Goal: Complete application form: Complete application form

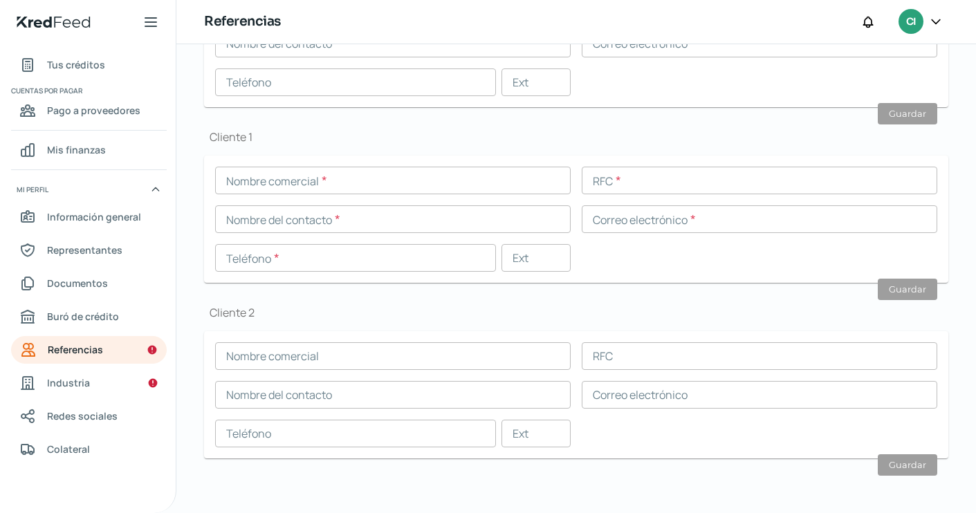
scroll to position [20, 0]
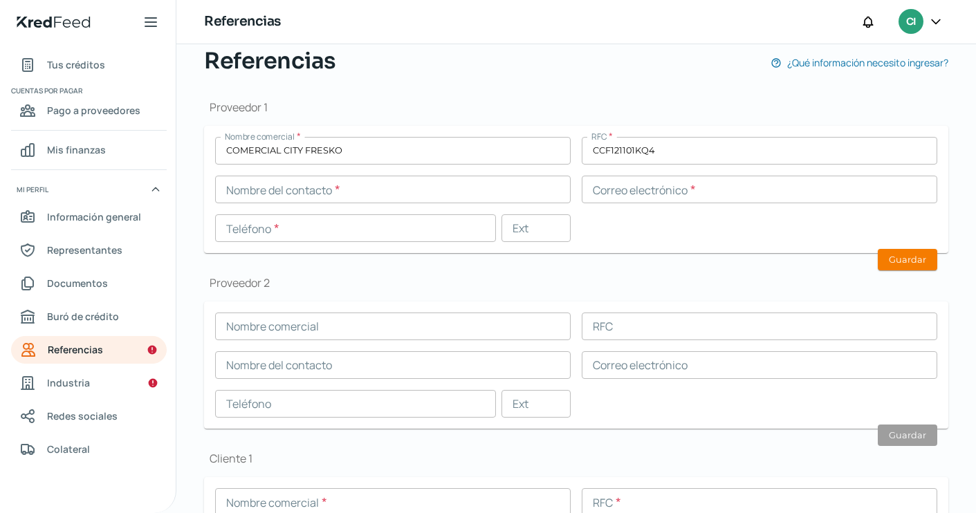
scroll to position [111, 0]
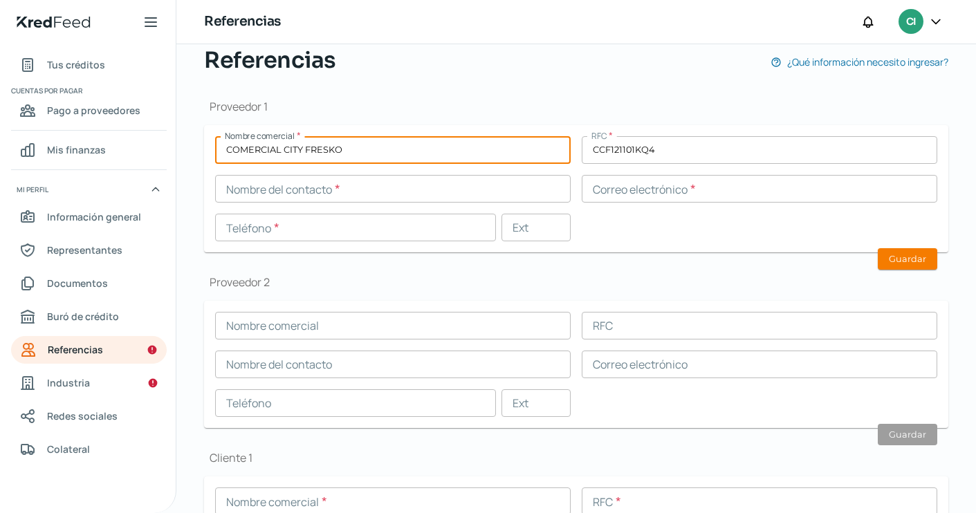
click at [392, 157] on input "COMERCIAL CITY FRESKO" at bounding box center [393, 150] width 356 height 28
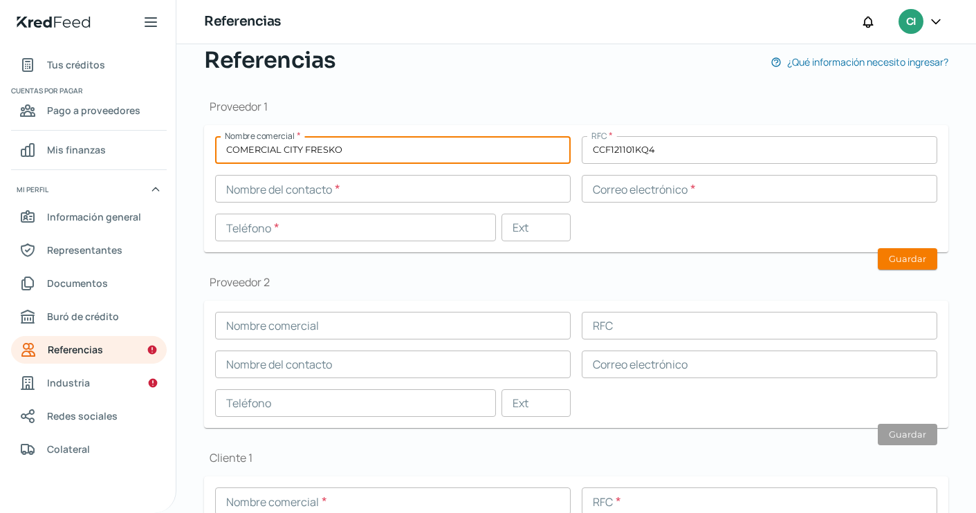
click at [392, 157] on input "COMERCIAL CITY FRESKO" at bounding box center [393, 150] width 356 height 28
type input "Traffor Comercial"
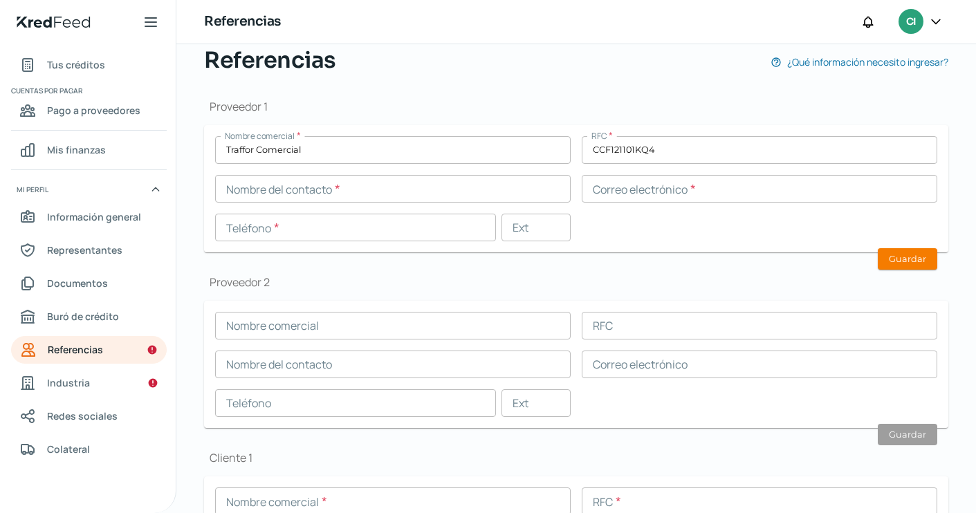
click at [710, 169] on div "Nombre comercial * Traffor Comercial RFC * CCF121101KQ4 Nombre del contacto * C…" at bounding box center [576, 188] width 722 height 105
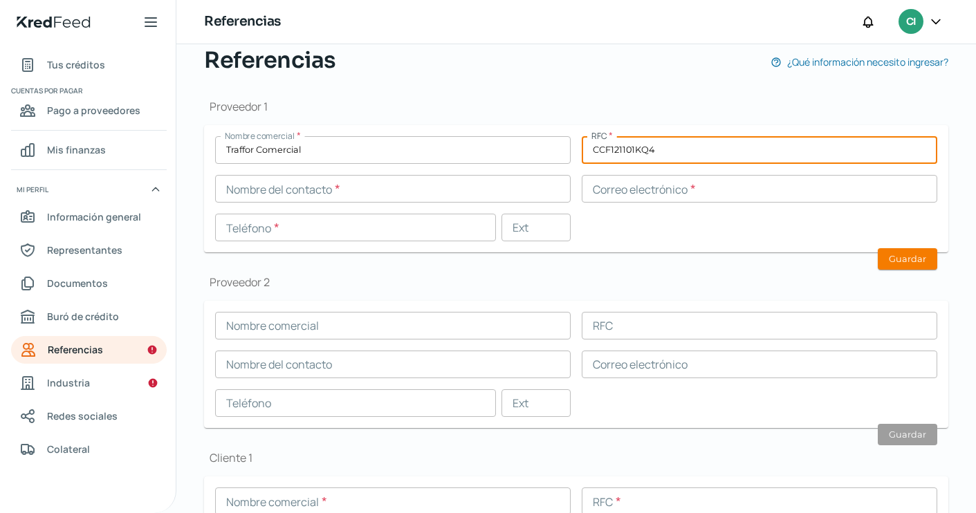
click at [701, 158] on input "CCF121101KQ4" at bounding box center [760, 150] width 356 height 28
click at [697, 147] on input "CCF121101KQ4" at bounding box center [760, 150] width 356 height 28
type input "TCO0908073X4"
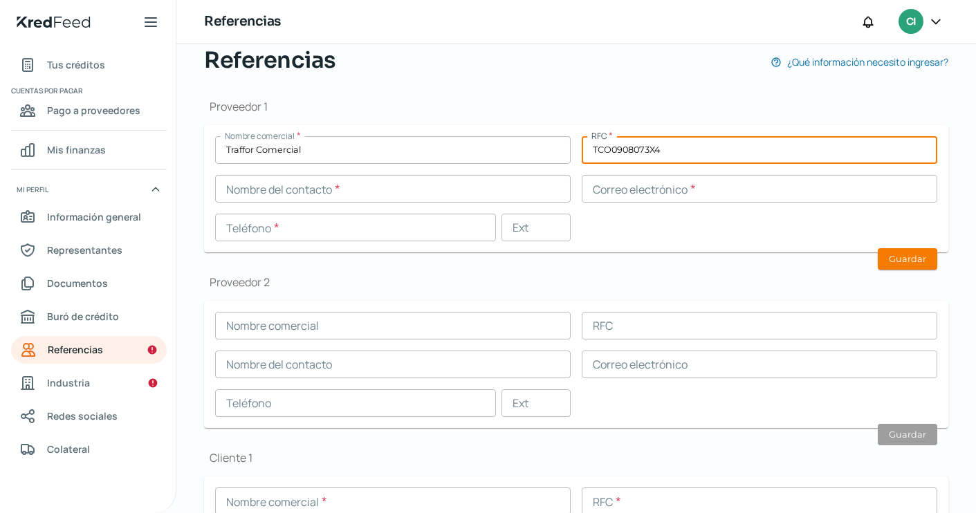
click at [438, 199] on input "text" at bounding box center [393, 189] width 356 height 28
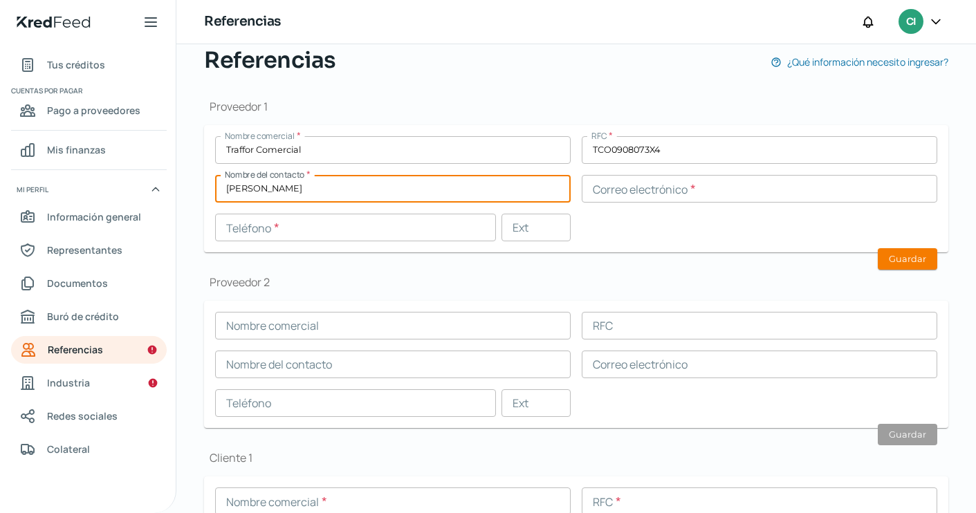
type input "[PERSON_NAME]"
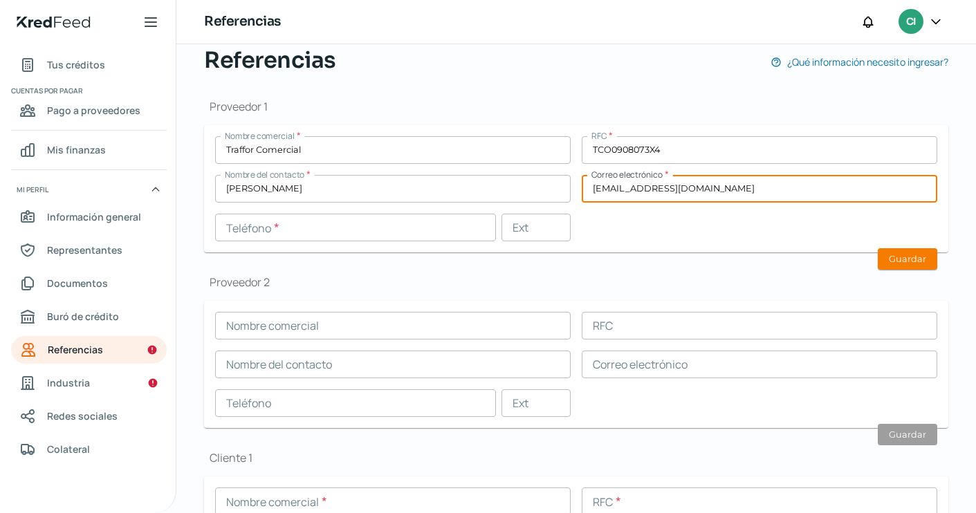
type input "[EMAIL_ADDRESS][DOMAIN_NAME]"
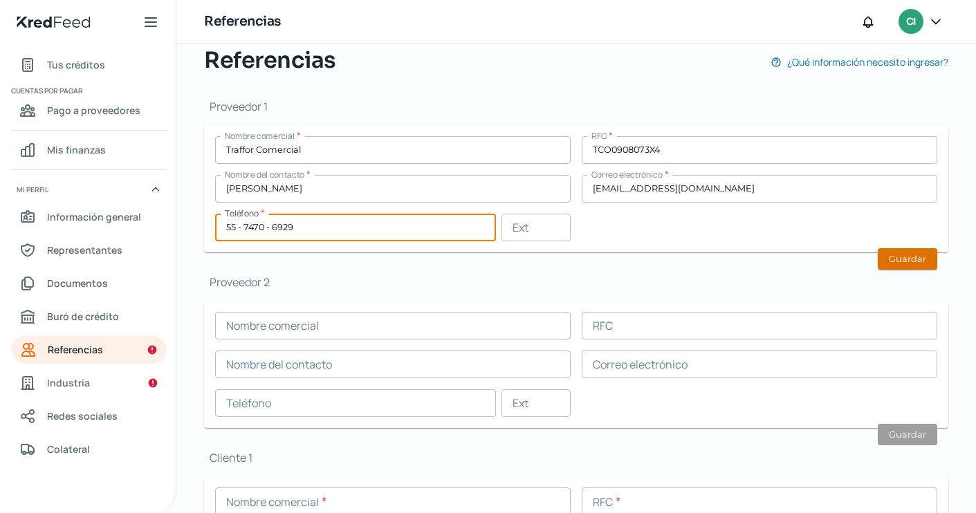
type input "55 - 7470 - 6929"
click at [918, 257] on button "Guardar" at bounding box center [907, 258] width 59 height 21
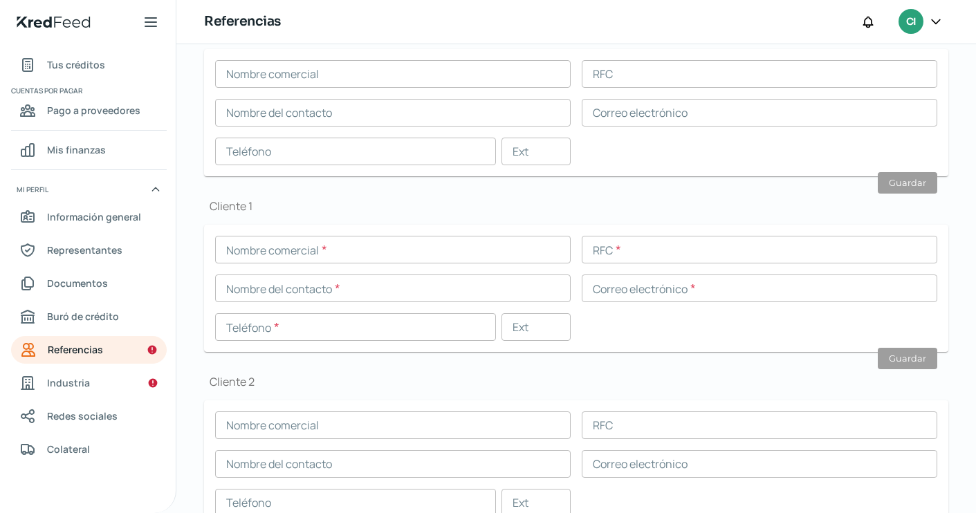
scroll to position [364, 0]
click at [58, 386] on span "Industria" at bounding box center [68, 382] width 43 height 17
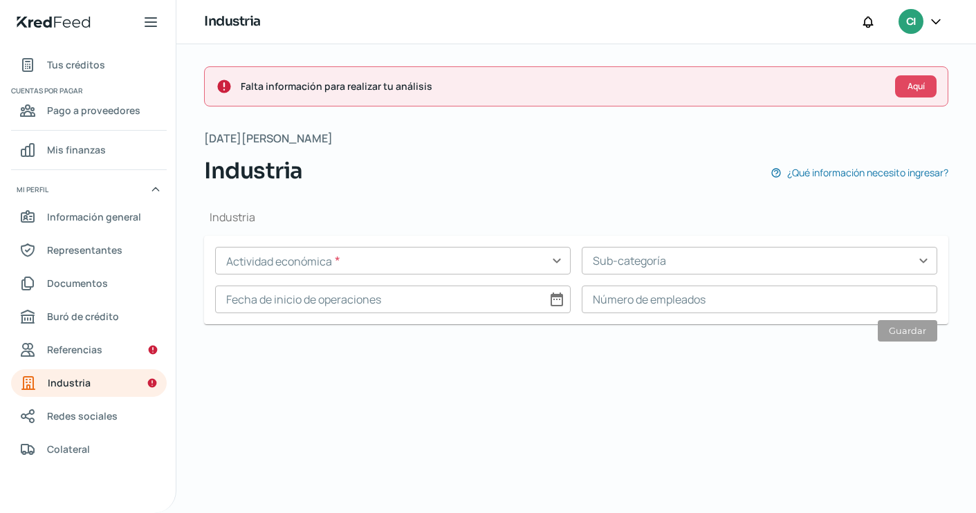
click at [413, 269] on input "text" at bounding box center [393, 261] width 356 height 28
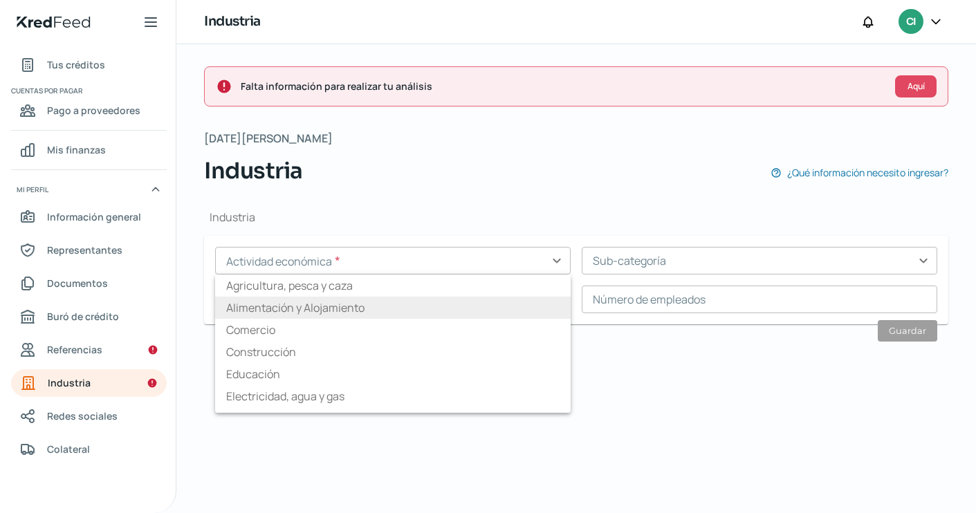
click at [392, 304] on li "Alimentación y Alojamiento" at bounding box center [393, 308] width 356 height 22
type input "Alimentación y Alojamiento"
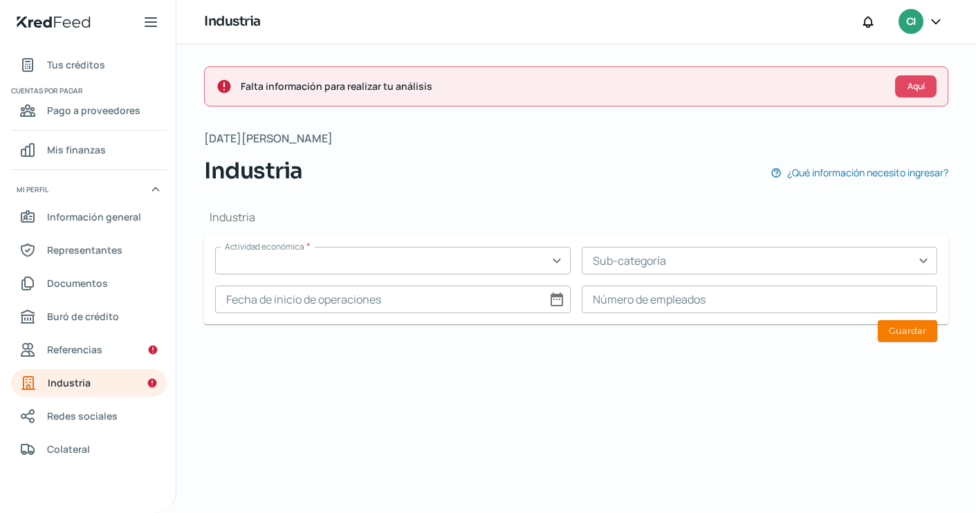
click at [499, 265] on input "text" at bounding box center [393, 261] width 356 height 28
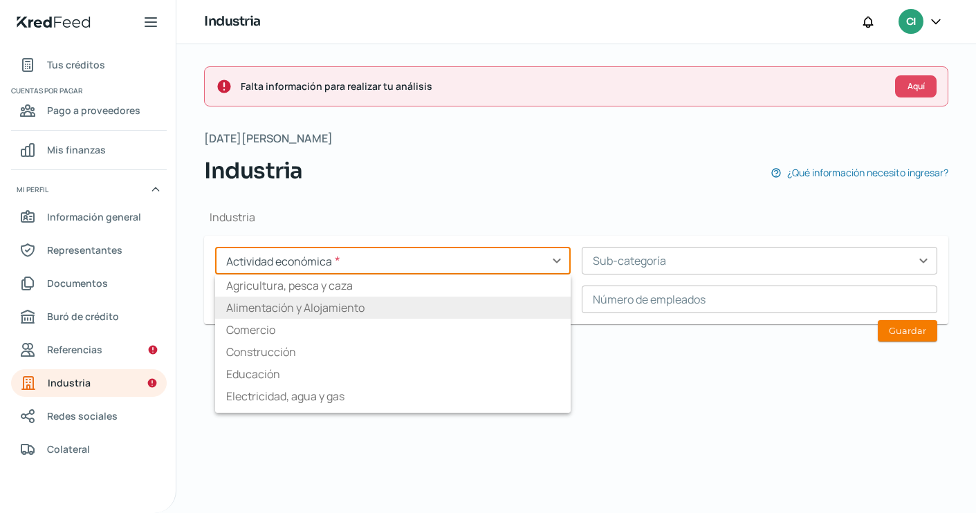
click at [289, 311] on li "Alimentación y Alojamiento" at bounding box center [393, 308] width 356 height 22
type input "Alimentación y Alojamiento"
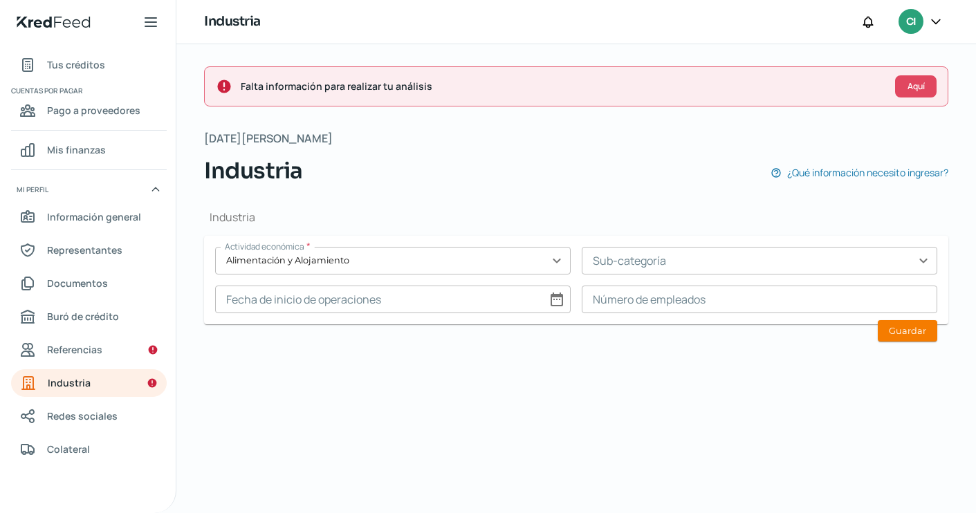
click at [711, 254] on input "text" at bounding box center [760, 261] width 356 height 28
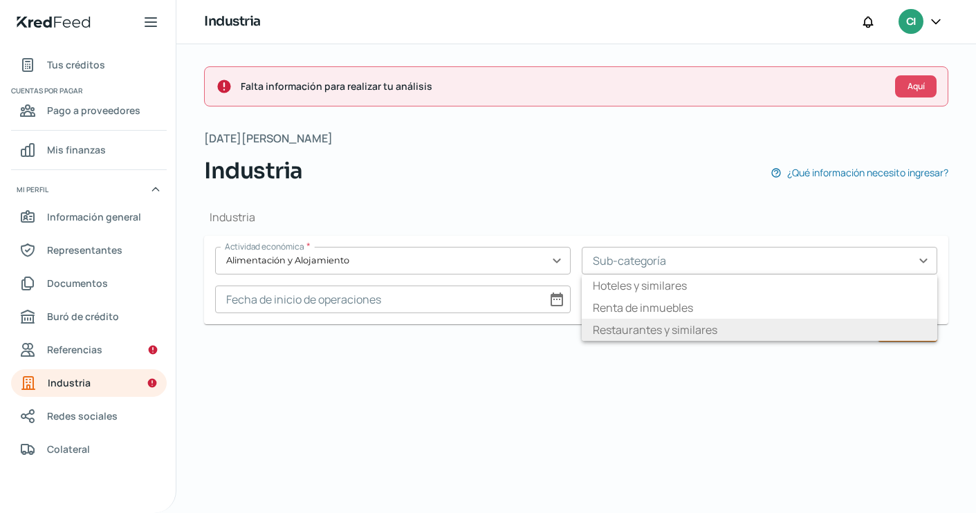
click at [670, 327] on li "Restaurantes y similares" at bounding box center [760, 330] width 356 height 22
type input "Restaurantes y similares"
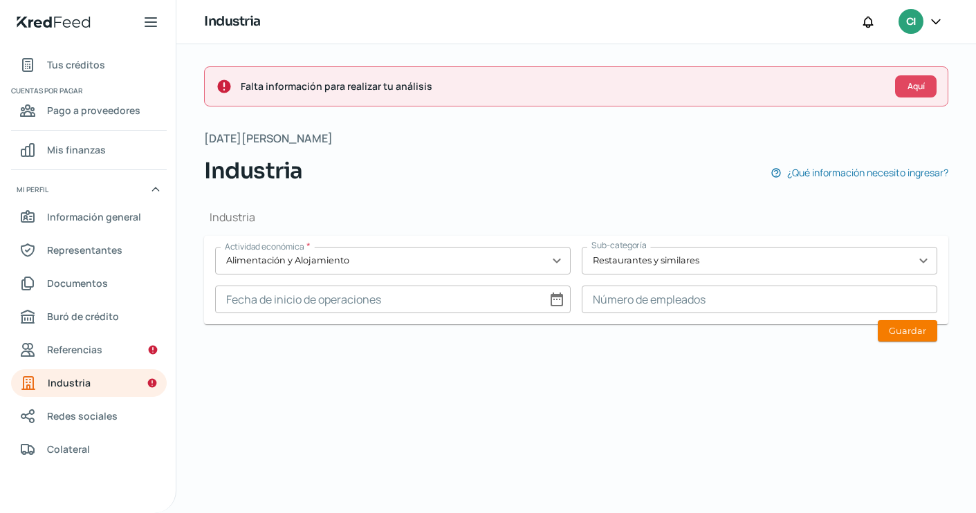
click at [387, 296] on input at bounding box center [393, 300] width 356 height 28
select select "7"
select select "2025"
select select "6"
click at [423, 479] on span "15" at bounding box center [422, 474] width 9 height 17
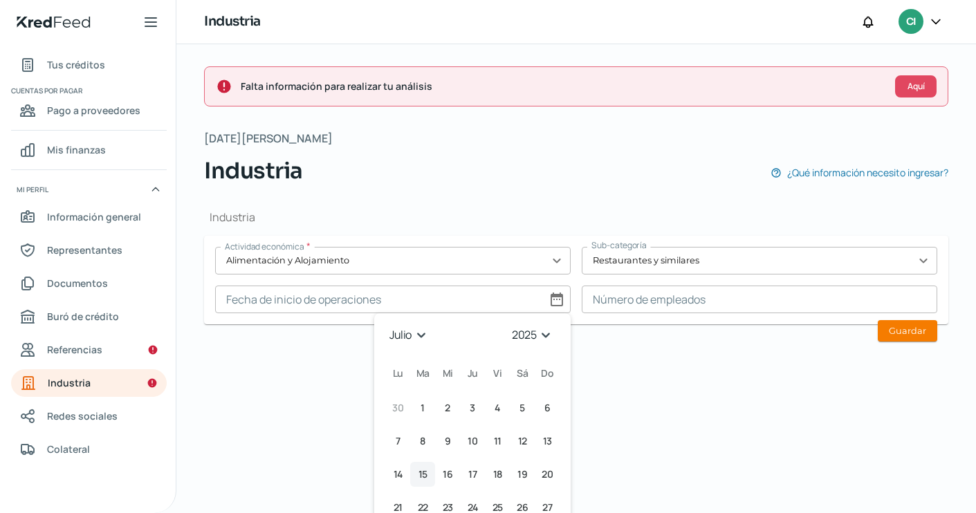
type input "[DATE]"
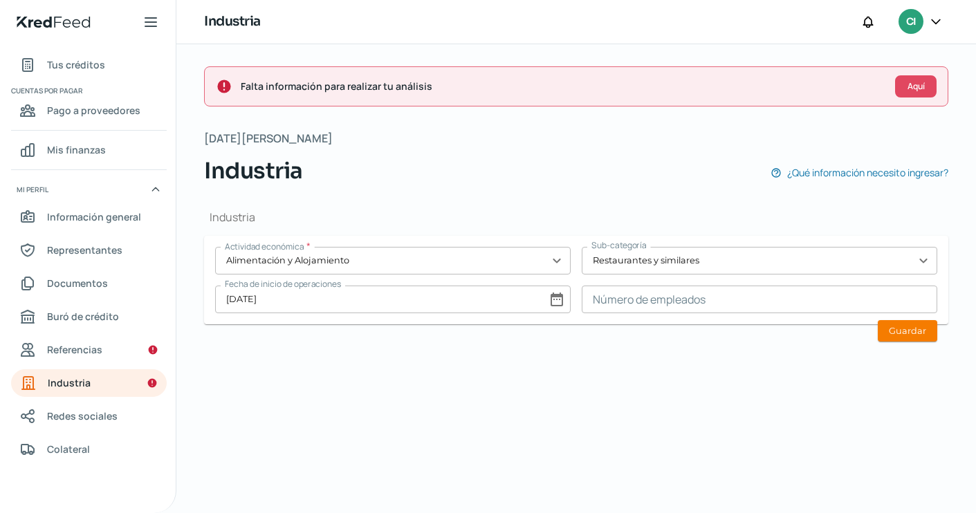
click at [421, 298] on input "[DATE]" at bounding box center [393, 300] width 356 height 28
select select "6"
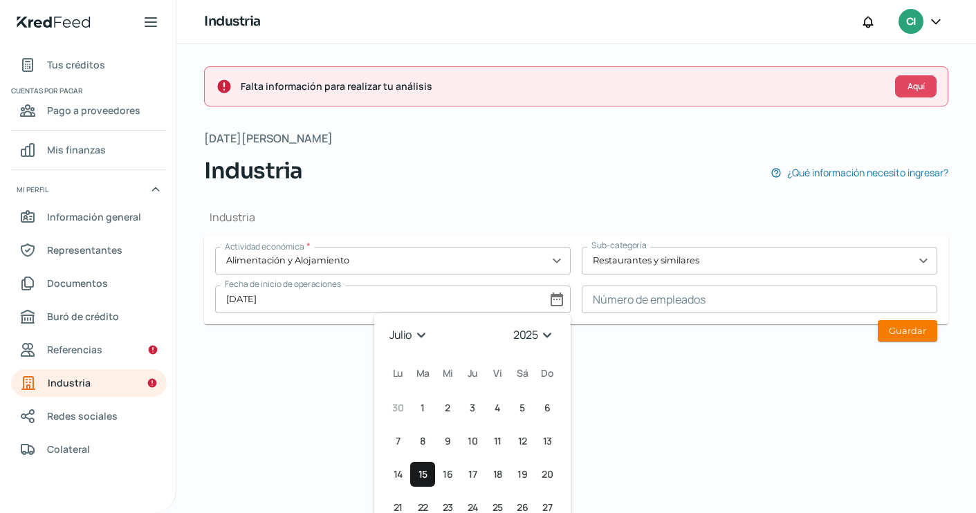
select select "2019"
click at [672, 383] on div "Falta información para realizar tu análisis Aquí [DATE][PERSON_NAME] Industria …" at bounding box center [576, 278] width 800 height 469
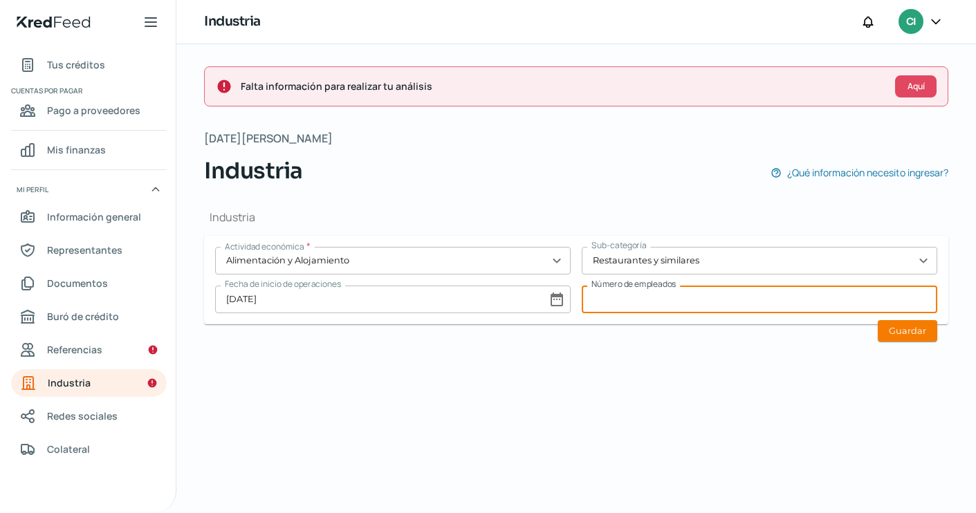
click at [638, 300] on input at bounding box center [760, 300] width 356 height 28
type input "2"
type input "13"
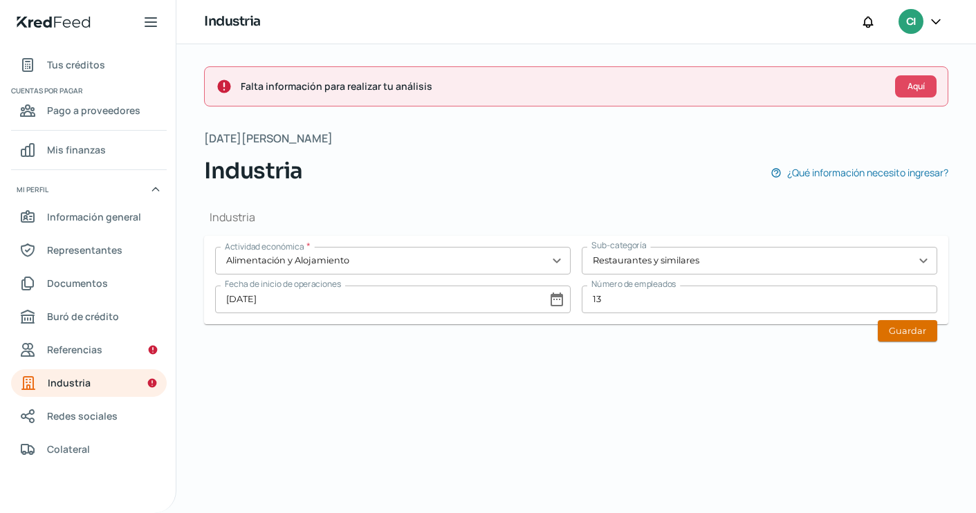
click at [902, 337] on button "Guardar" at bounding box center [907, 330] width 59 height 21
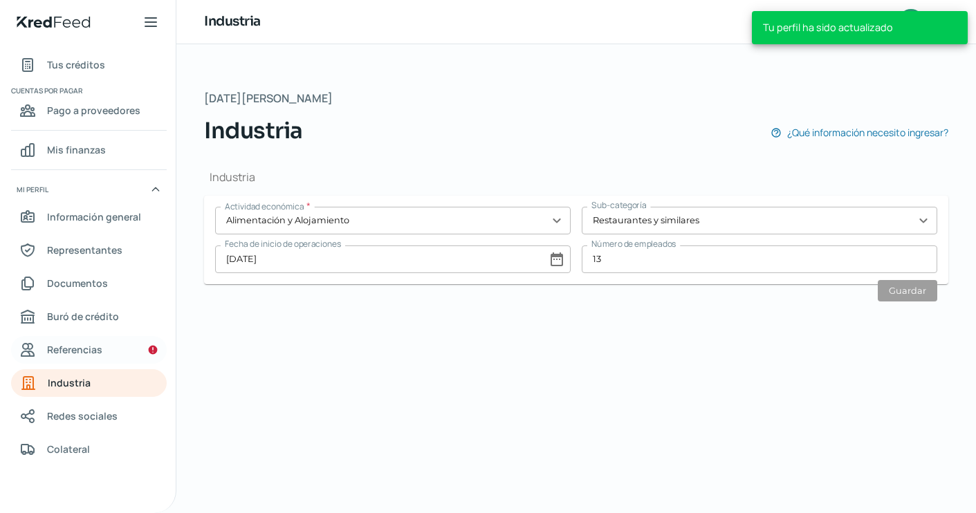
click at [129, 350] on link "Referencias" at bounding box center [89, 350] width 156 height 28
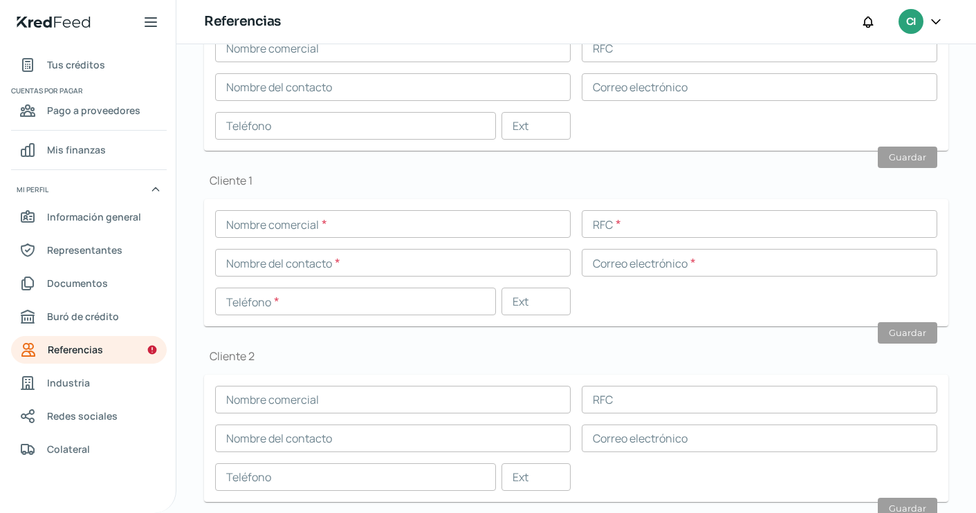
scroll to position [389, 0]
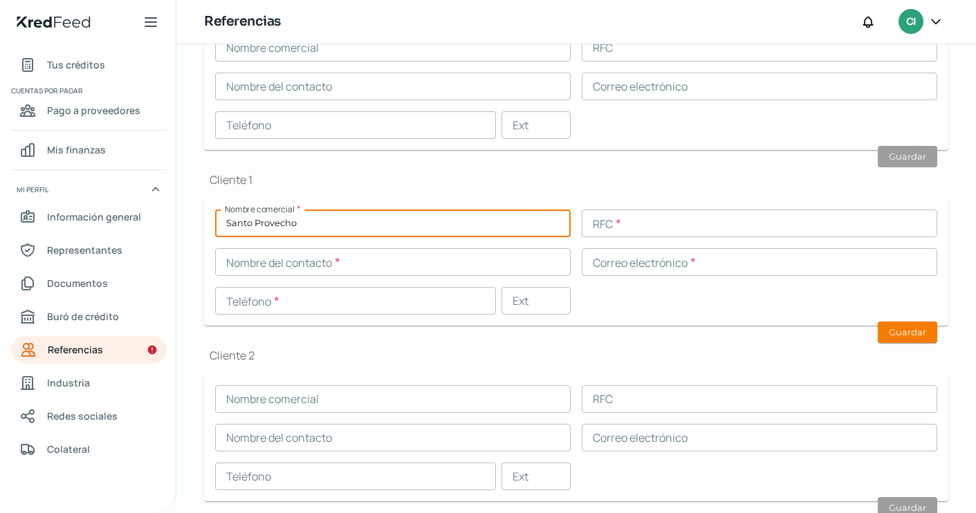
type input "Santo Provecho"
click at [665, 221] on input "text" at bounding box center [760, 224] width 356 height 28
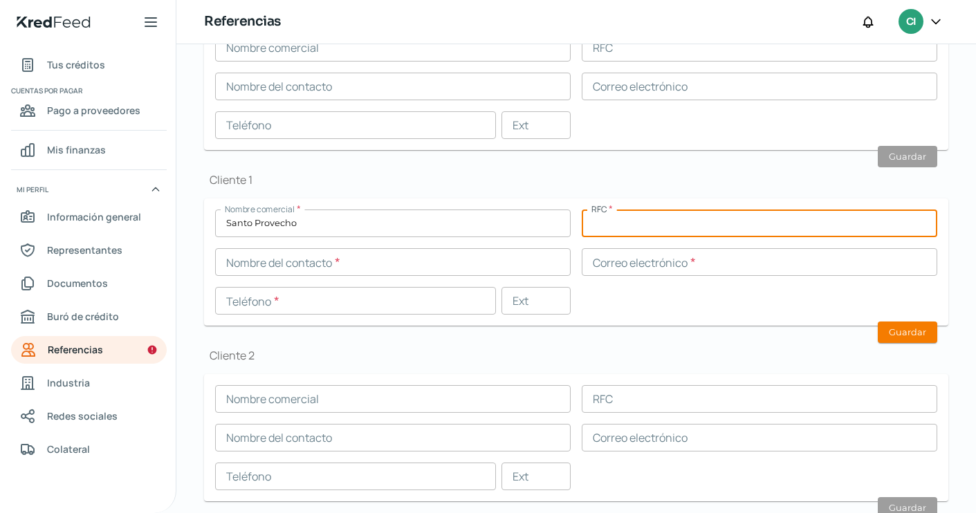
paste input "SPR210824MXA"
type input "SPR210824MXA"
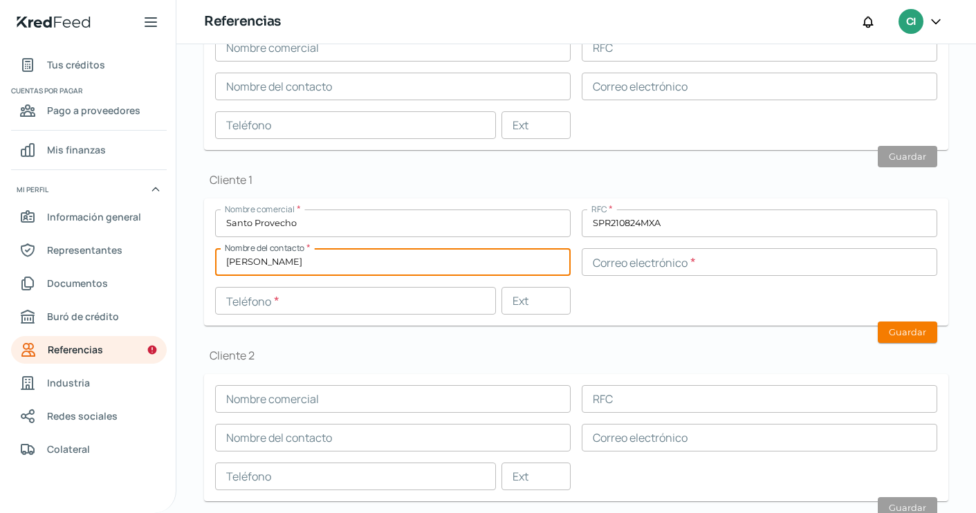
type input "[PERSON_NAME]"
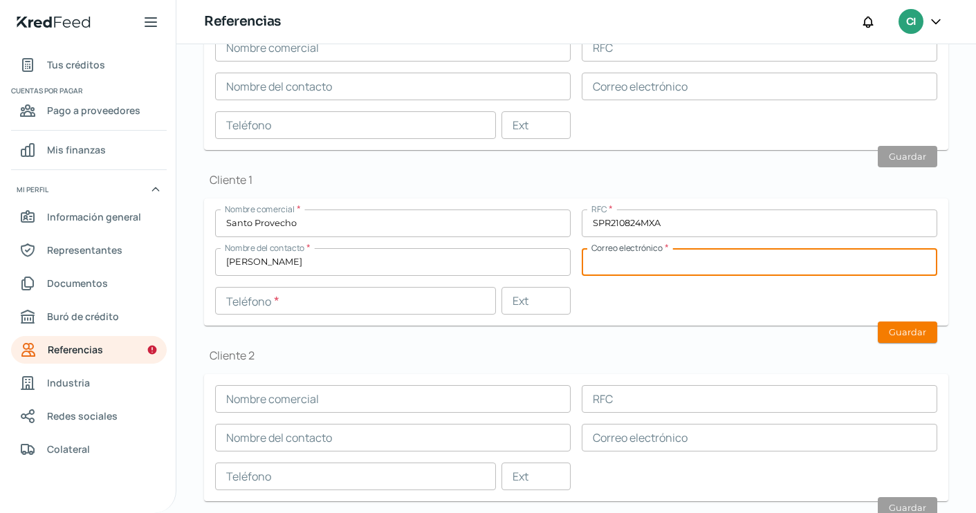
type input "c"
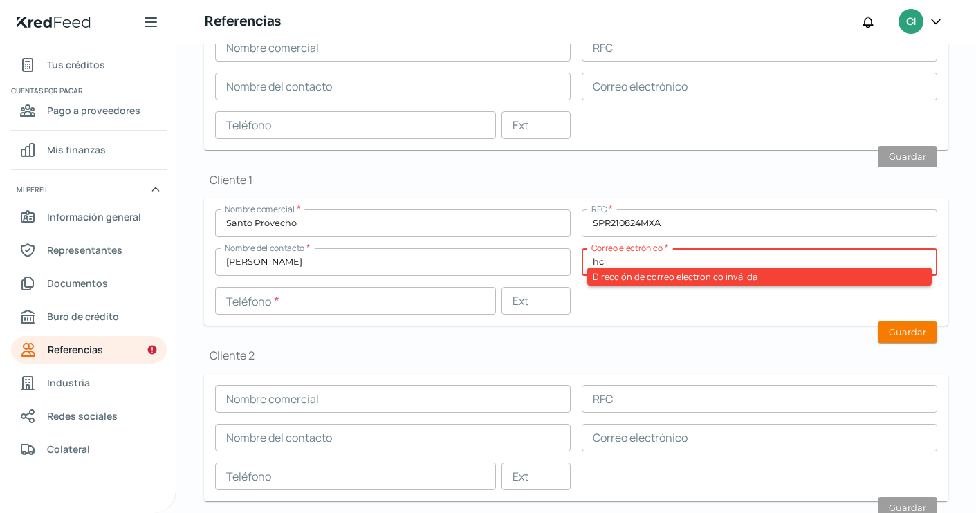
type input "h"
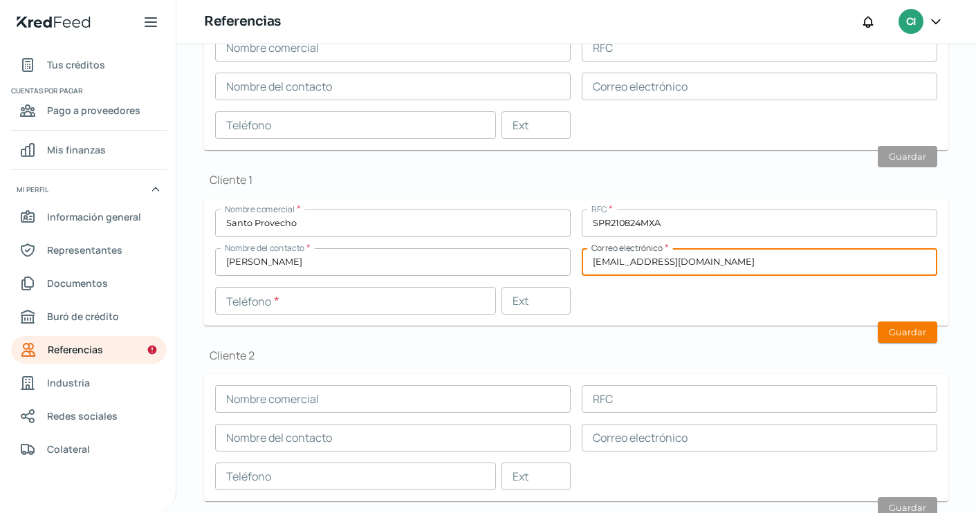
type input "[EMAIL_ADDRESS][DOMAIN_NAME]"
click at [614, 307] on div "Nombre comercial * Santo Provecho RFC * SPR210824MXA Nombre del contacto * [PER…" at bounding box center [576, 262] width 722 height 105
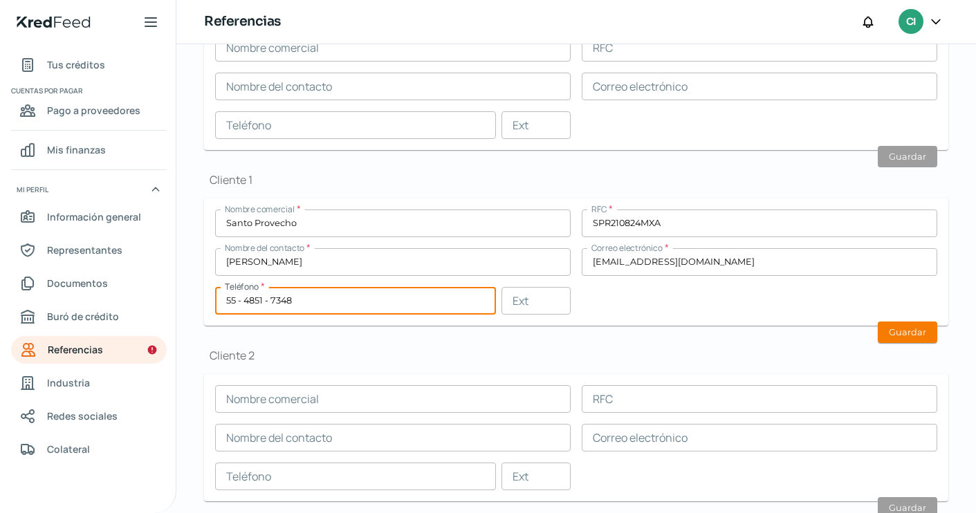
type input "55 - 4851 - 7348"
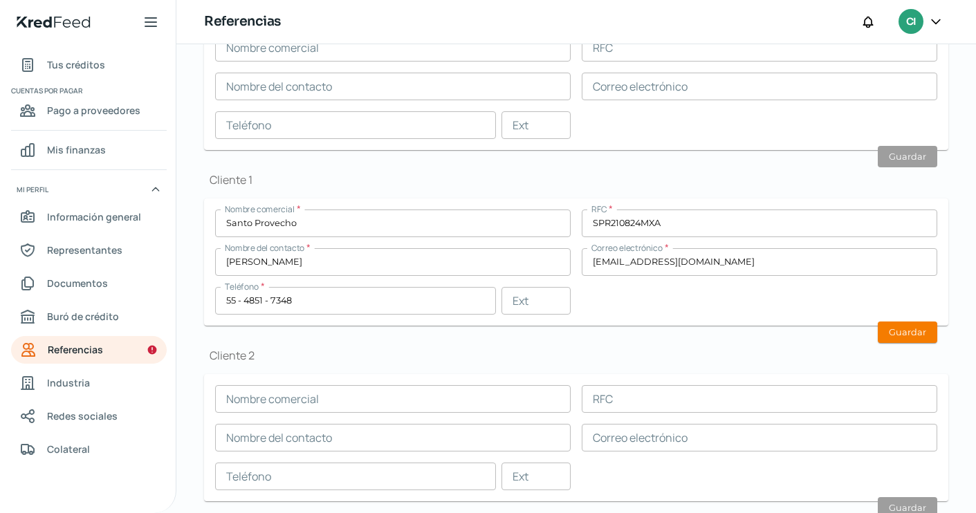
click at [694, 288] on div "Nombre comercial * Santo Provecho RFC * SPR210824MXA Nombre del contacto * [PER…" at bounding box center [576, 262] width 722 height 105
click at [939, 333] on div "Proveedor 1 Nombre comercial * Traffor Comercial RFC * TCO0908073X4 Nombre del …" at bounding box center [576, 167] width 744 height 736
click at [908, 333] on button "Guardar" at bounding box center [907, 332] width 59 height 21
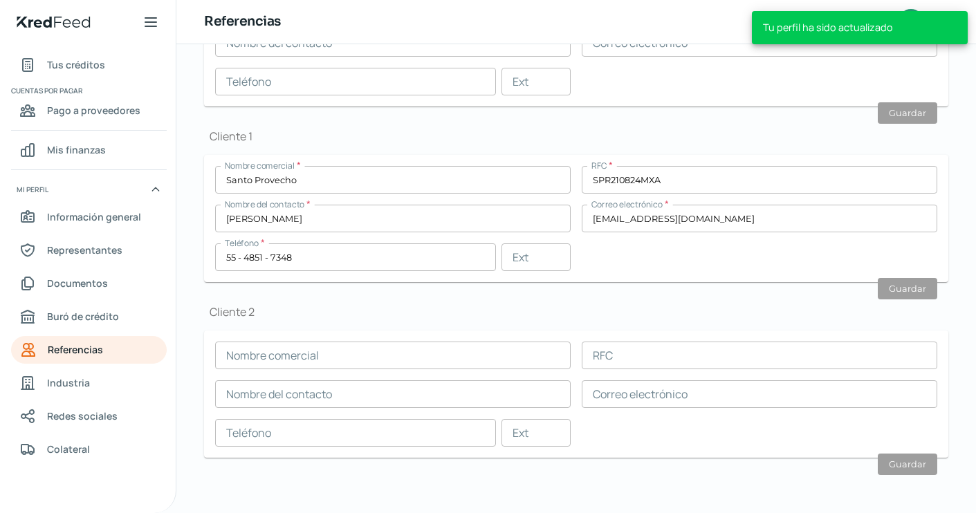
scroll to position [478, 0]
click at [73, 380] on span "Industria" at bounding box center [68, 382] width 43 height 17
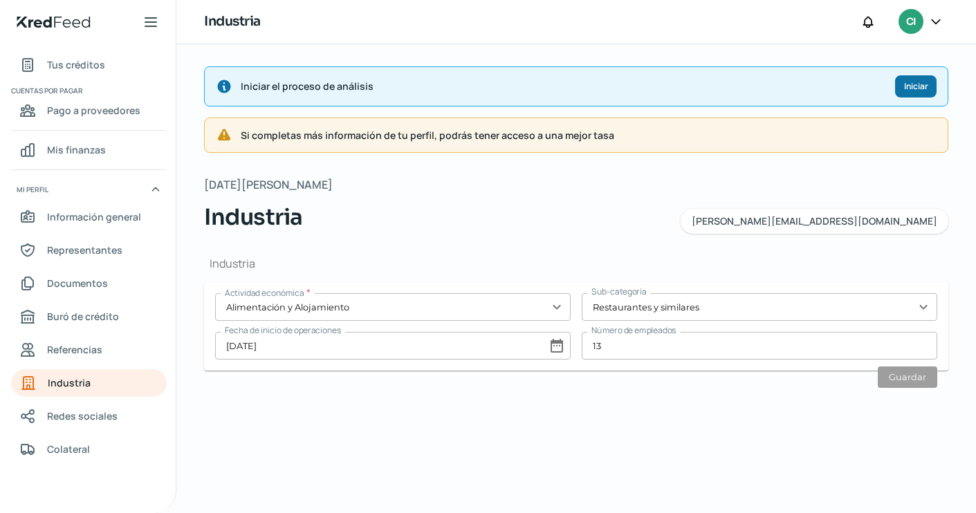
click at [915, 94] on button "Iniciar" at bounding box center [916, 86] width 42 height 22
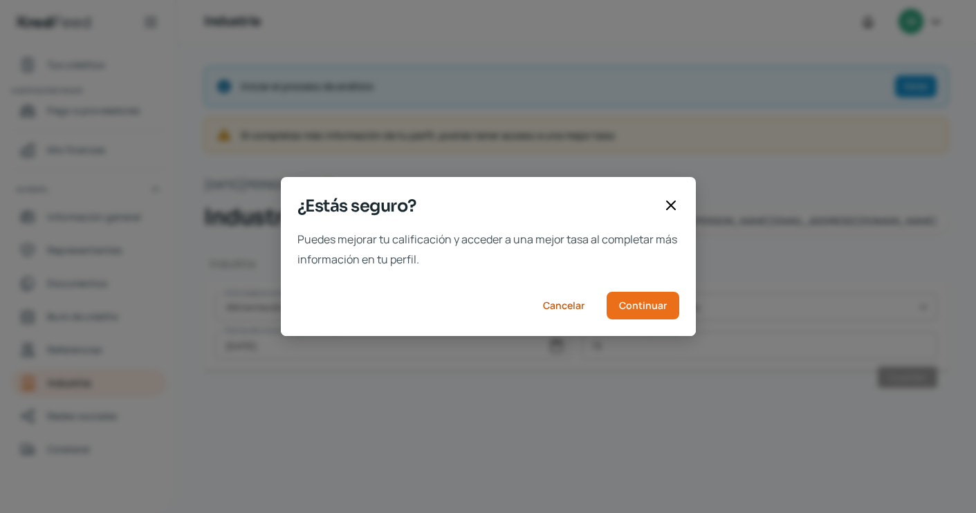
click at [679, 203] on div "¿Estás seguro?" at bounding box center [488, 212] width 415 height 36
click at [672, 206] on icon at bounding box center [671, 205] width 17 height 17
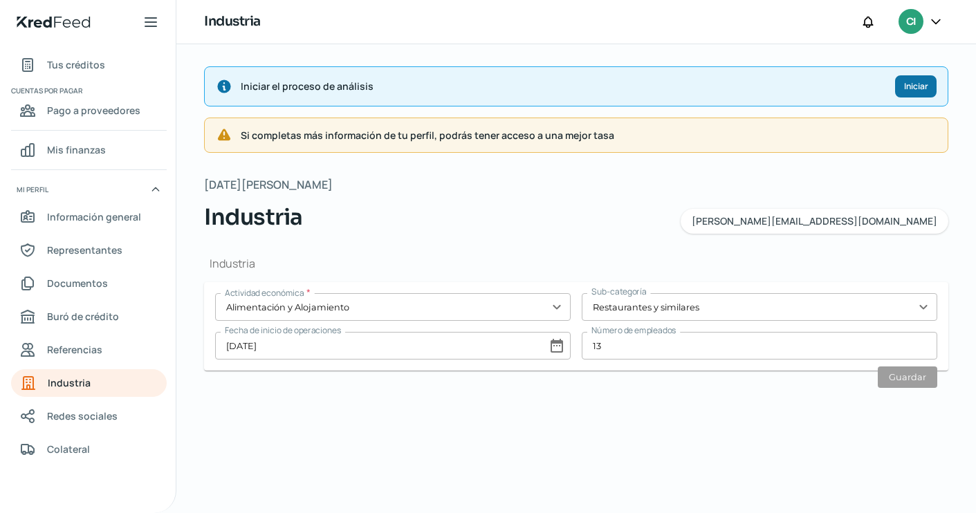
click at [917, 86] on span "Iniciar" at bounding box center [916, 86] width 24 height 8
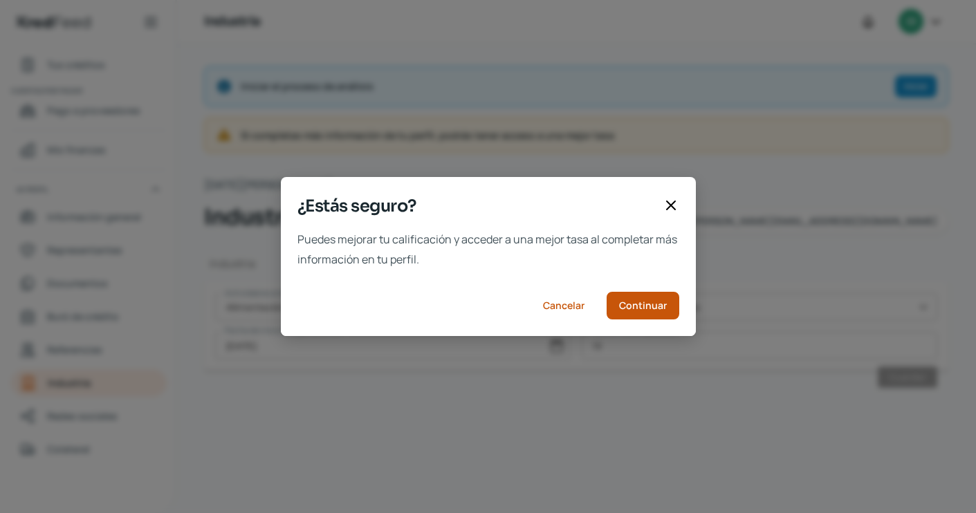
click at [661, 306] on span "Continuar" at bounding box center [643, 306] width 48 height 10
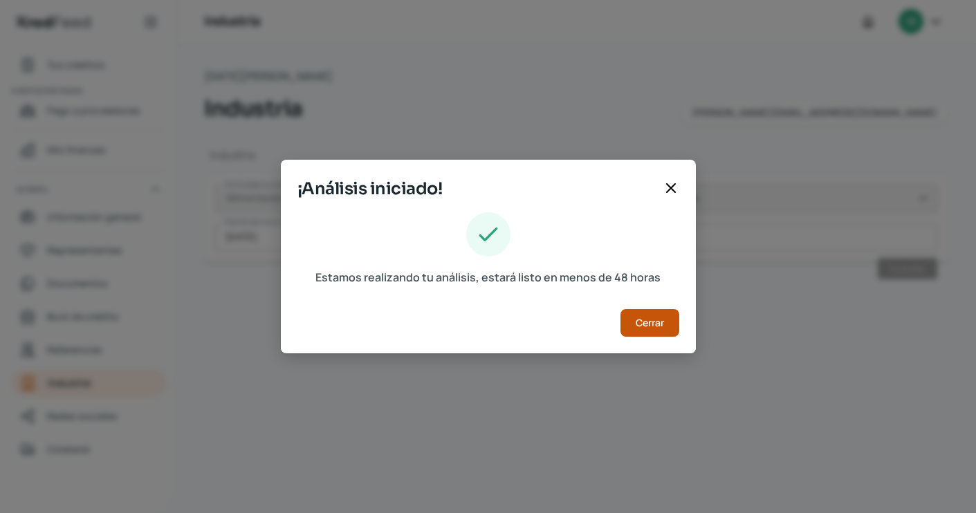
click at [659, 329] on button "Cerrar" at bounding box center [649, 323] width 59 height 28
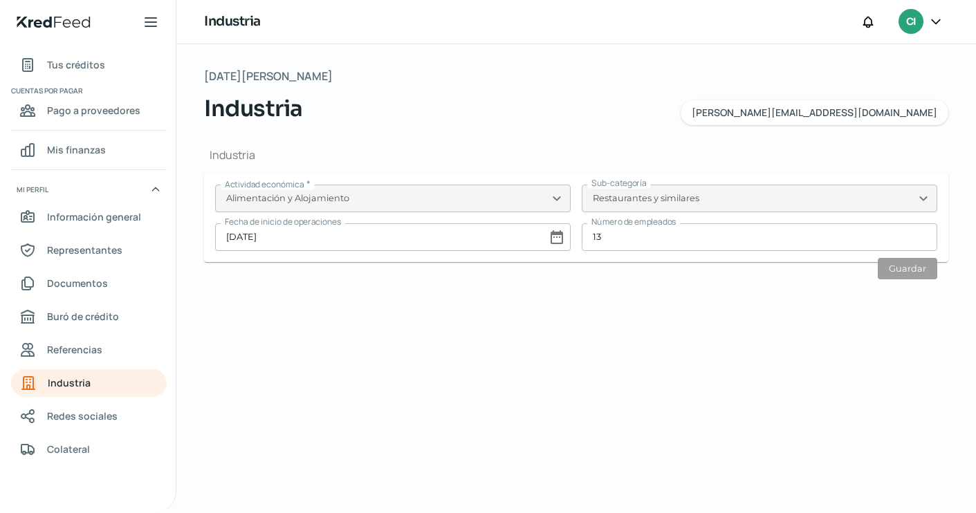
click at [943, 17] on div at bounding box center [935, 22] width 25 height 26
click at [932, 21] on icon at bounding box center [936, 22] width 14 height 14
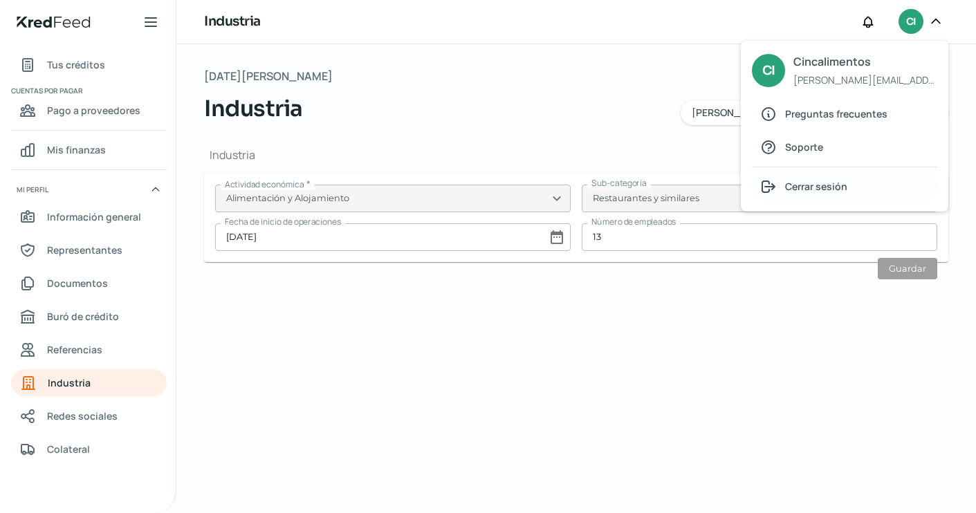
click at [782, 196] on div "Cerrar sesión" at bounding box center [844, 187] width 185 height 28
